Goal: Register for event/course

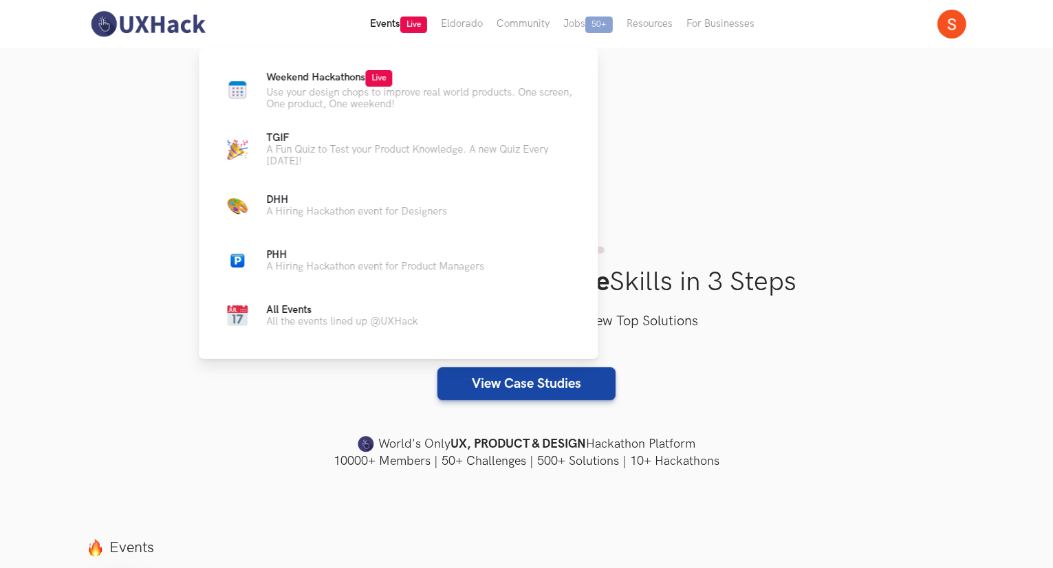
click at [378, 26] on button "Events Live" at bounding box center [398, 24] width 71 height 48
click at [377, 105] on p "Use your design chops to improve real world products. One screen, One product, …" at bounding box center [420, 98] width 309 height 23
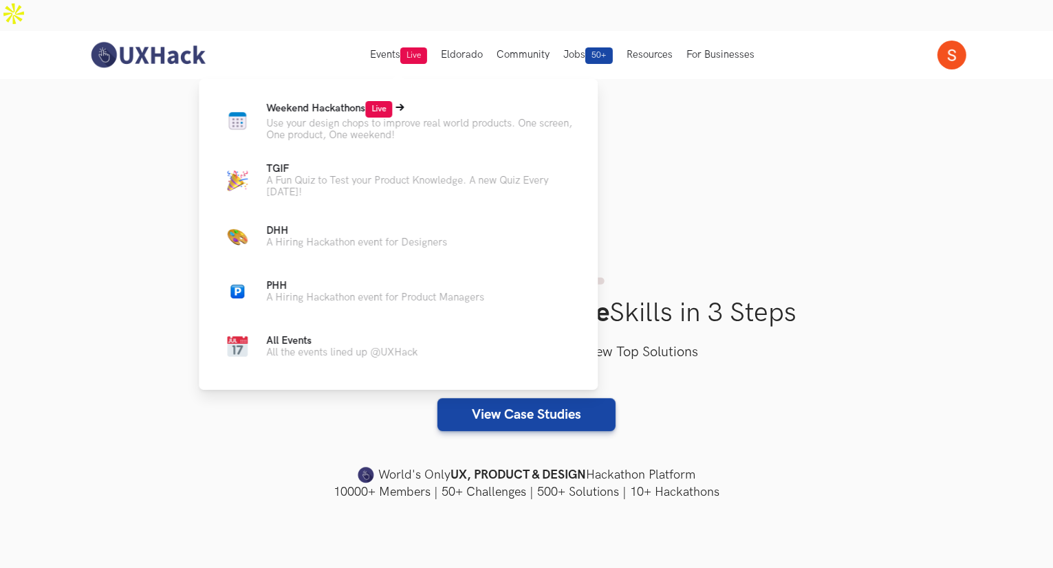
click at [375, 118] on p "Use your design chops to improve real world products. One screen, One product, …" at bounding box center [420, 129] width 309 height 23
click at [397, 101] on p "Weekend Hackathons Live" at bounding box center [420, 109] width 309 height 17
